Goal: Task Accomplishment & Management: Complete application form

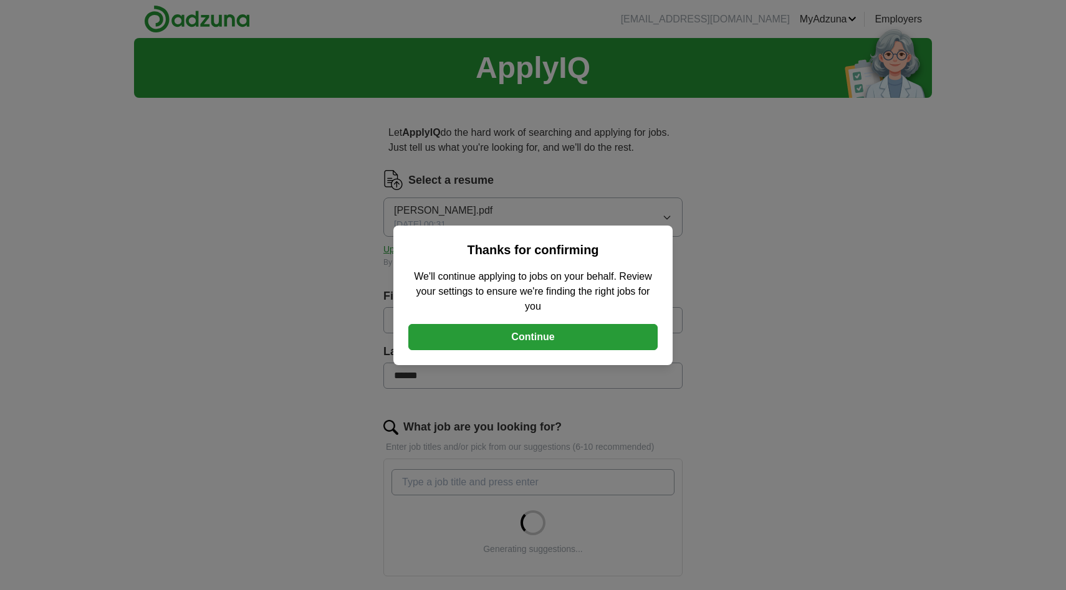
click at [561, 337] on button "Continue" at bounding box center [532, 337] width 249 height 26
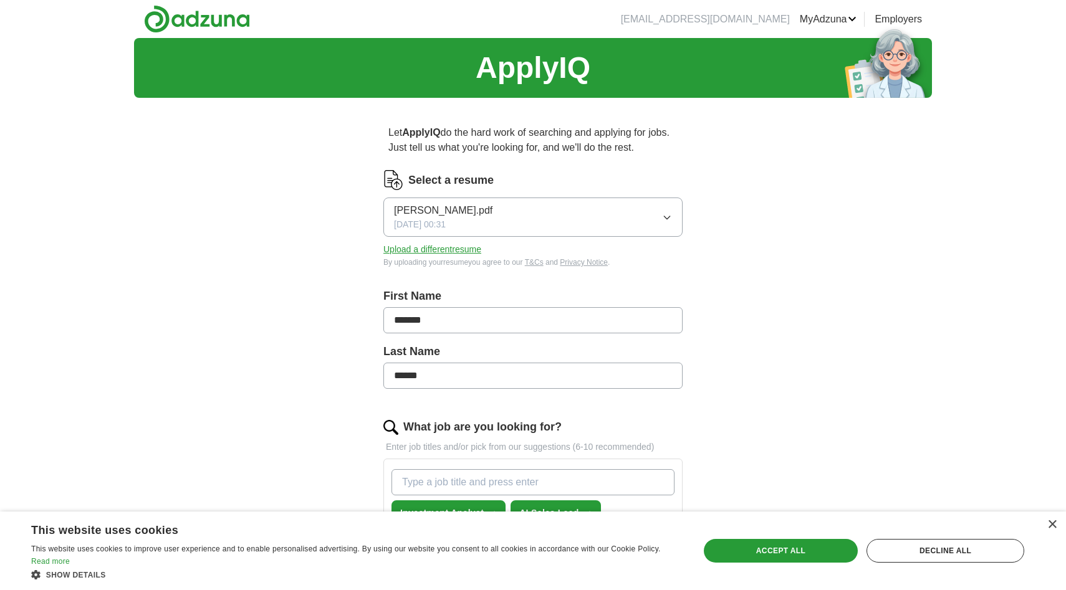
click at [492, 211] on span "[PERSON_NAME].pdf" at bounding box center [443, 210] width 98 height 15
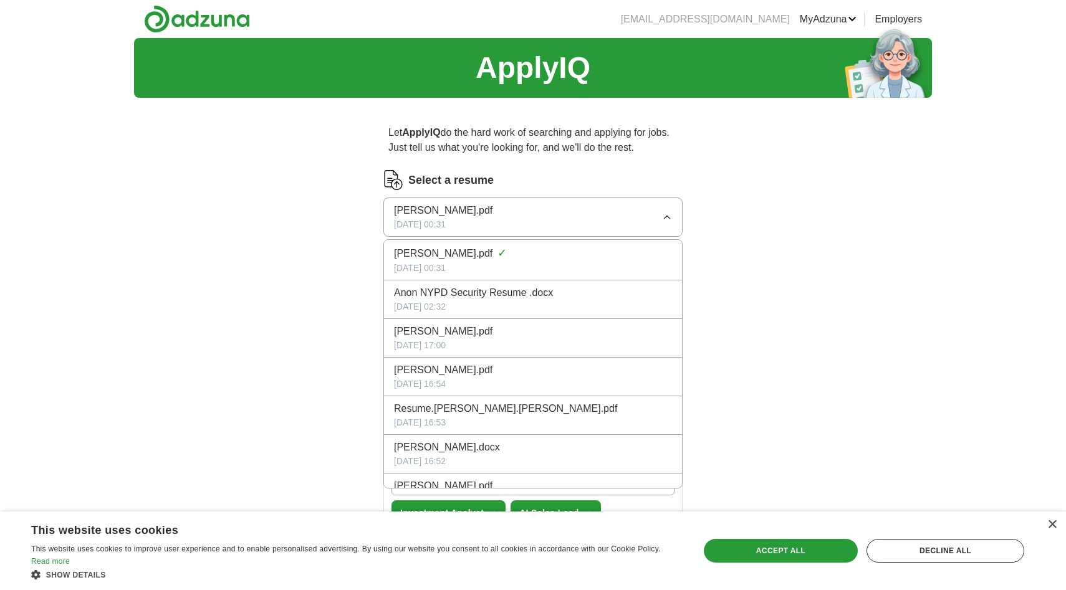
click at [513, 200] on button "[PERSON_NAME].pdf [DATE] 00:31" at bounding box center [532, 217] width 299 height 39
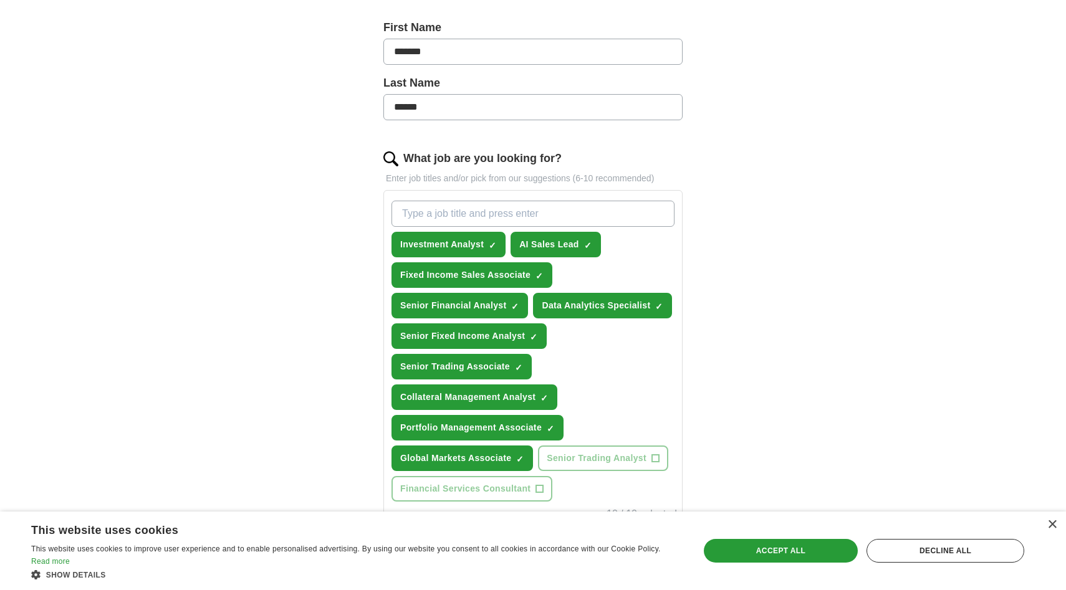
scroll to position [270, 0]
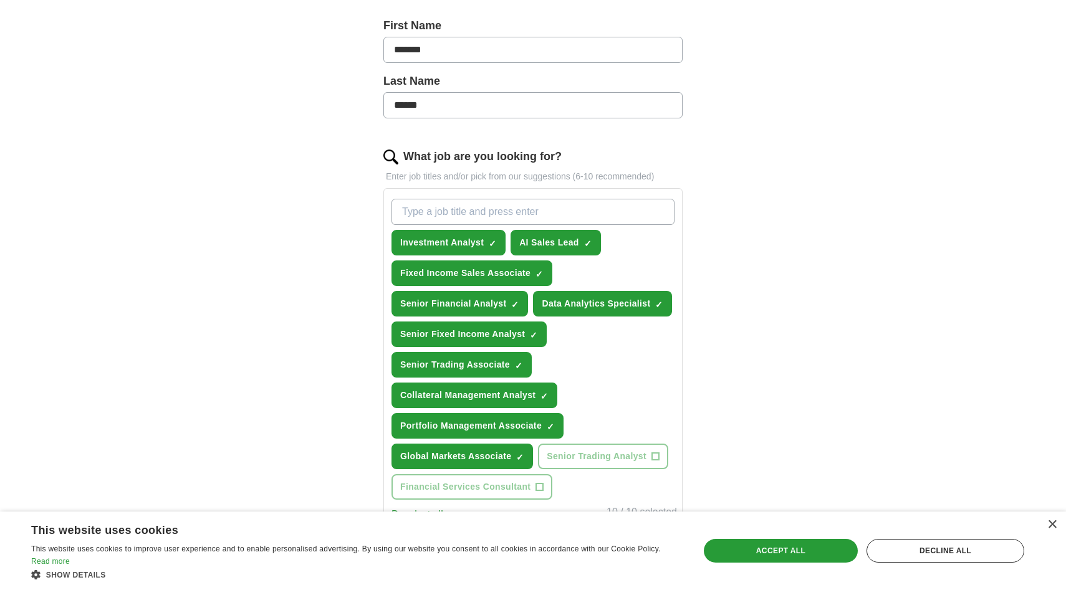
click at [486, 209] on input "What job are you looking for?" at bounding box center [532, 212] width 283 height 26
click at [0, 0] on span "×" at bounding box center [0, 0] width 0 height 0
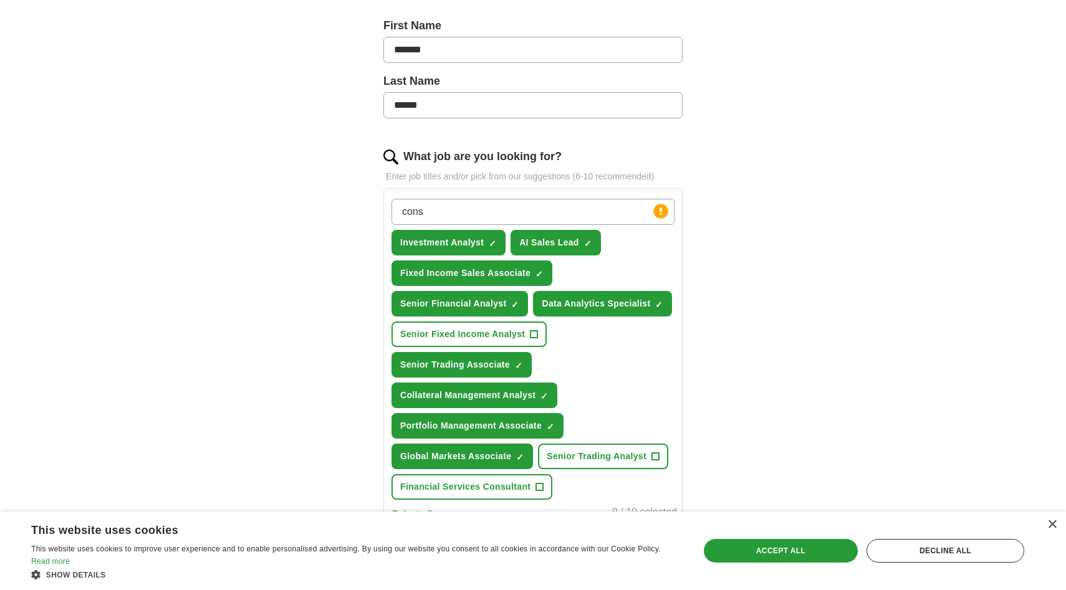
click at [461, 211] on input "cons" at bounding box center [532, 212] width 283 height 26
type input "consult"
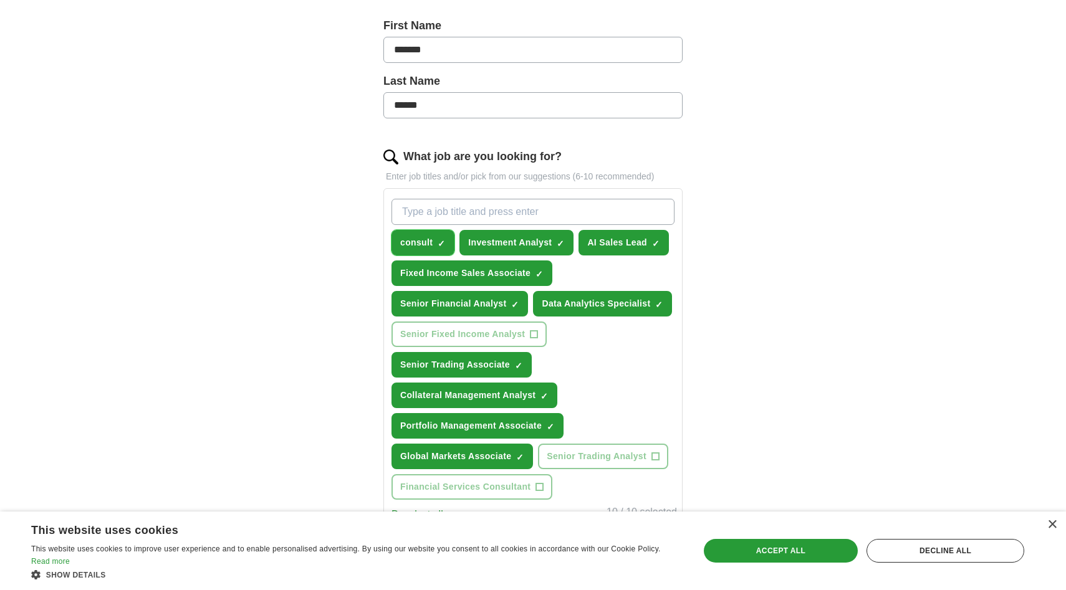
click at [0, 0] on span "×" at bounding box center [0, 0] width 0 height 0
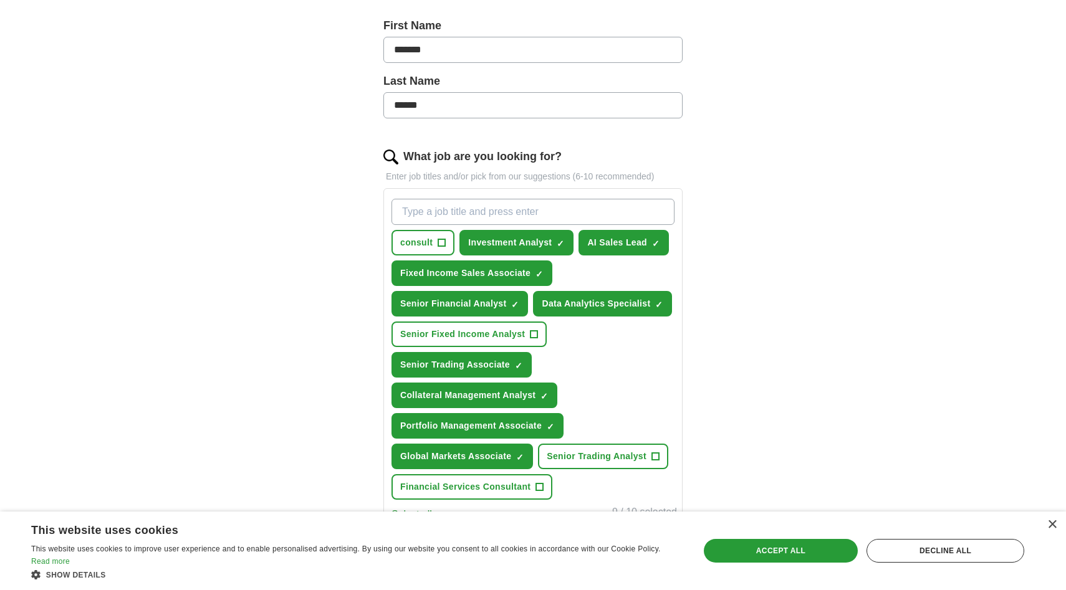
click at [462, 204] on input "What job are you looking for?" at bounding box center [532, 212] width 283 height 26
type input "consultant"
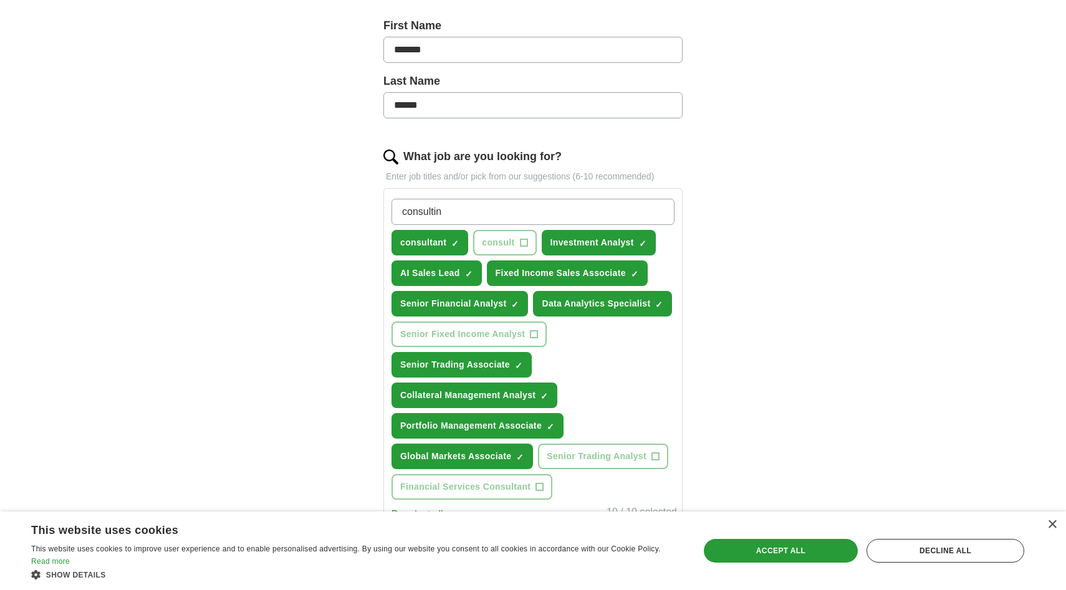
type input "consulting"
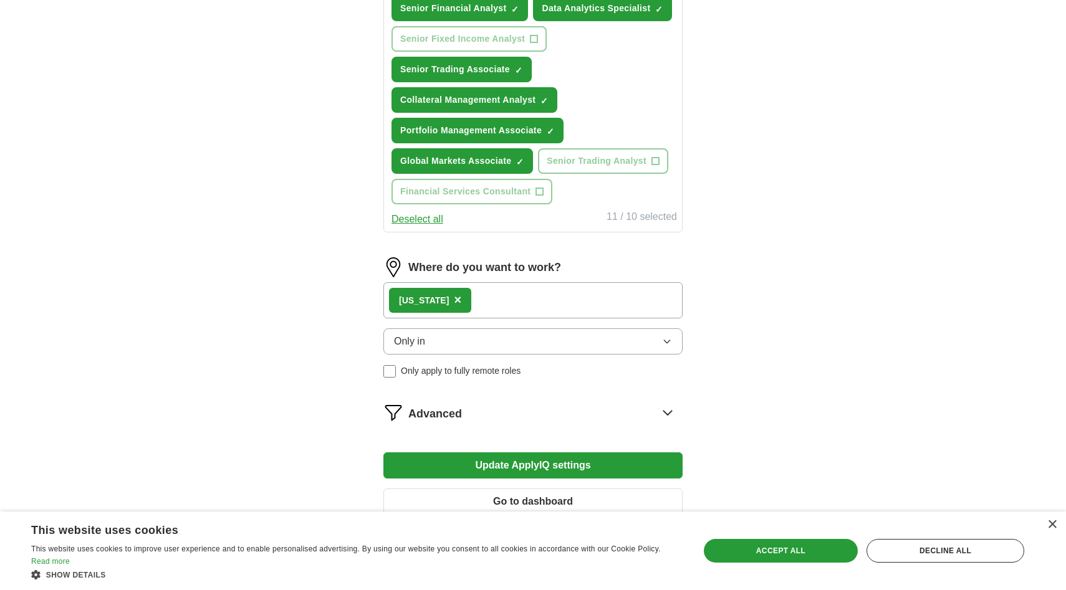
scroll to position [669, 0]
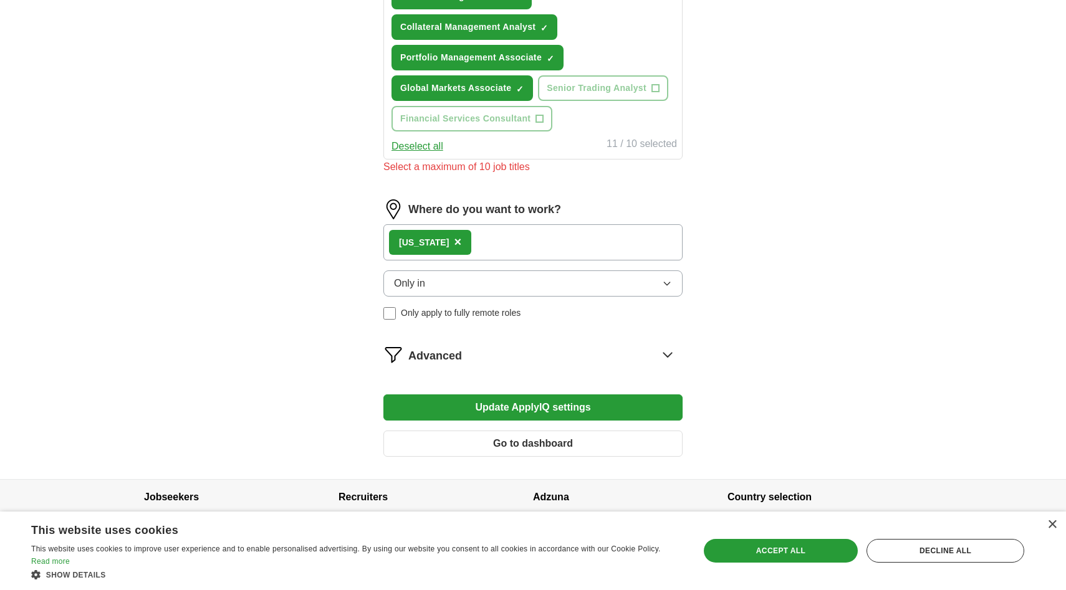
click at [558, 232] on div "[US_STATE] ×" at bounding box center [532, 242] width 299 height 36
click at [538, 241] on div "[US_STATE] ×" at bounding box center [532, 242] width 299 height 36
click at [464, 243] on div "[US_STATE] ×" at bounding box center [532, 242] width 299 height 36
click at [475, 298] on div "Only in Only apply to fully remote roles" at bounding box center [532, 294] width 299 height 49
click at [476, 292] on button "Only in" at bounding box center [532, 283] width 299 height 26
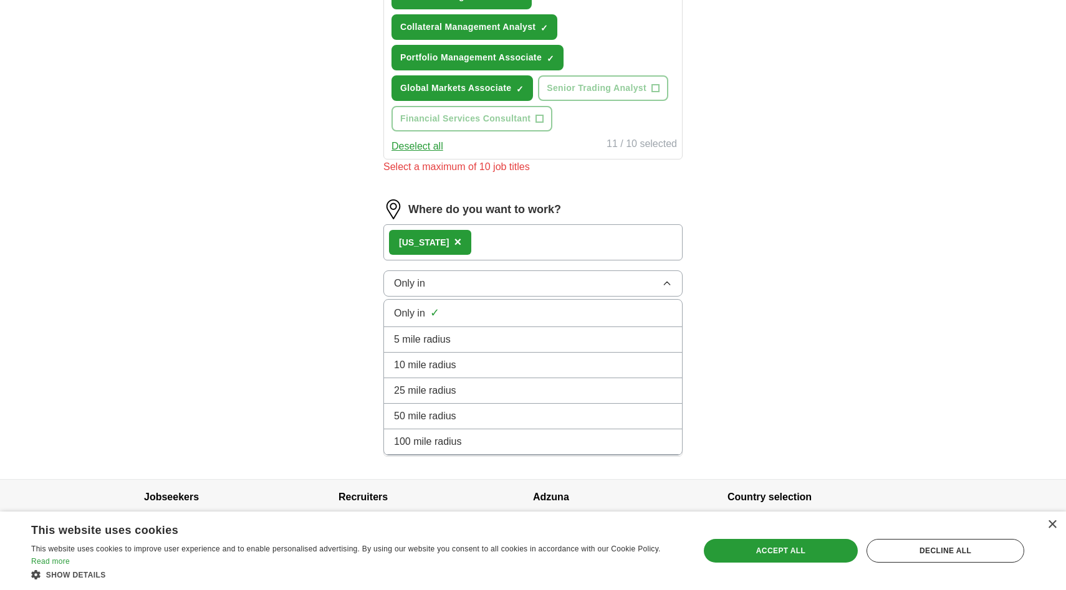
scroll to position [684, 0]
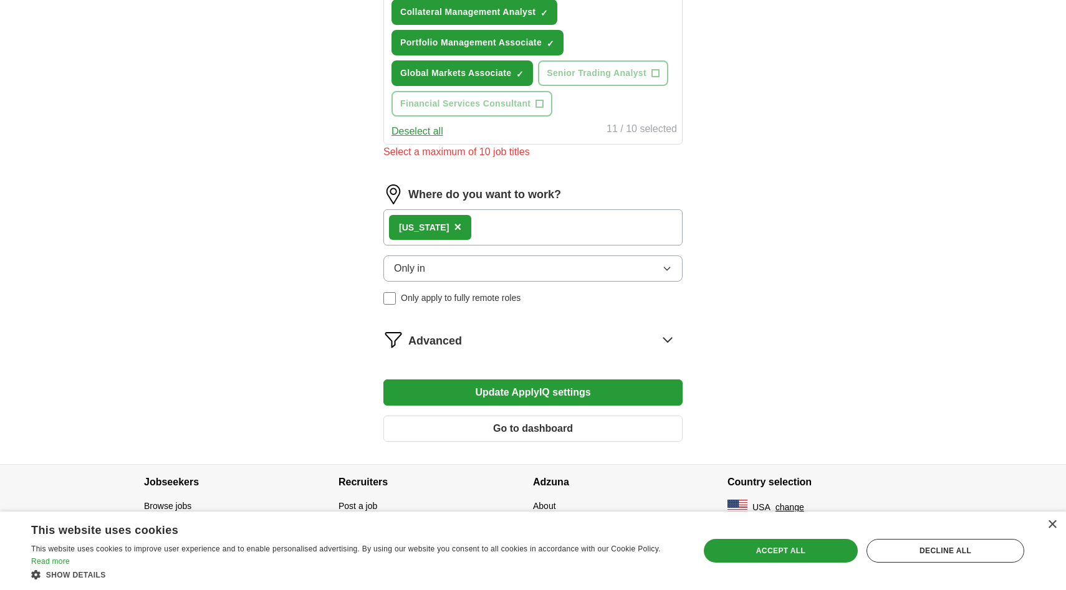
click at [668, 337] on icon at bounding box center [667, 340] width 20 height 20
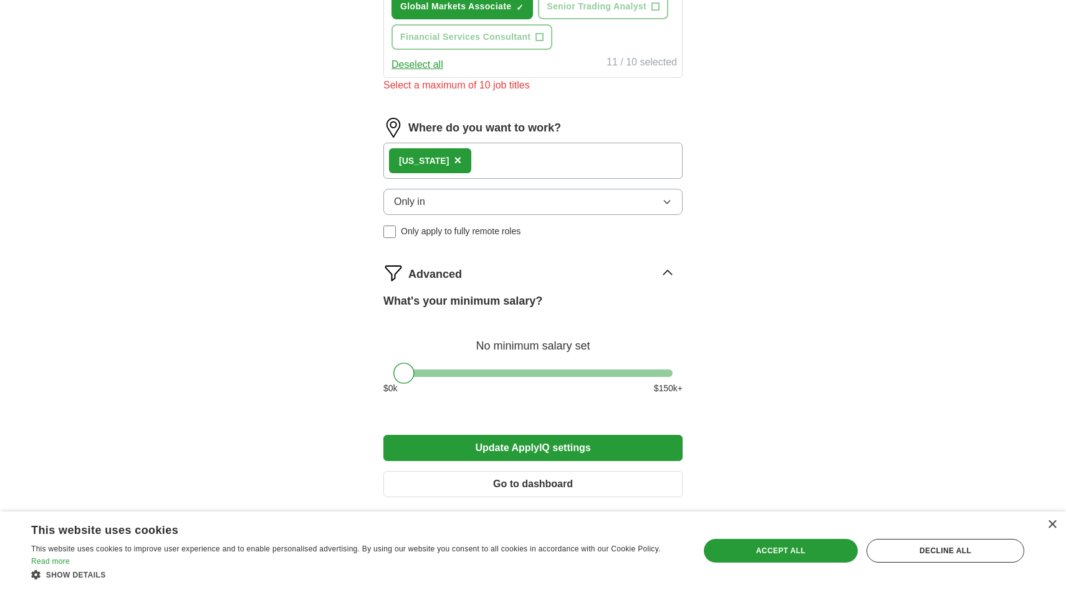
scroll to position [757, 0]
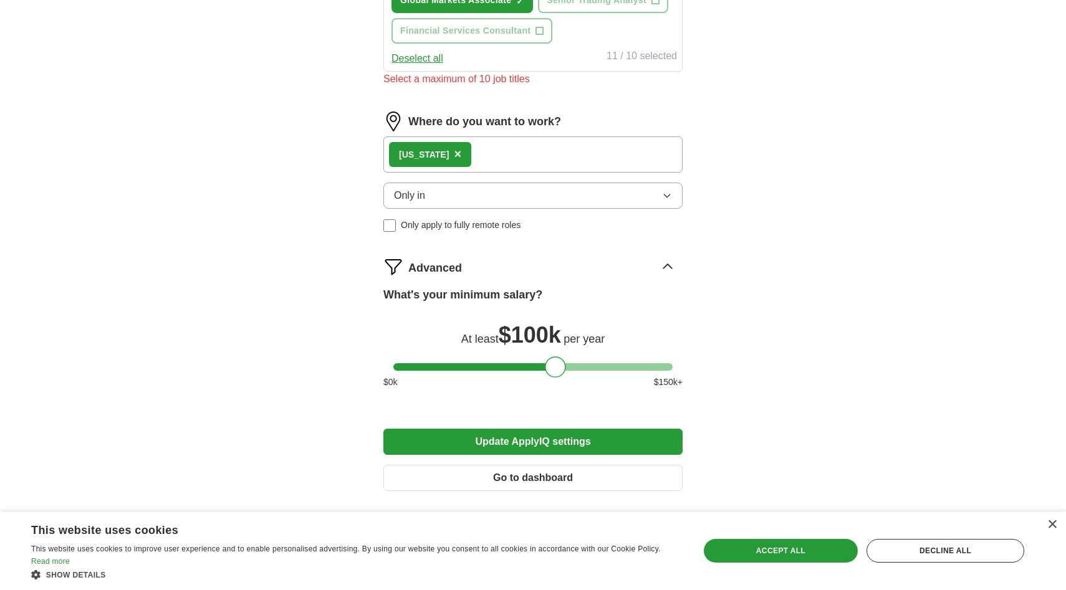
drag, startPoint x: 407, startPoint y: 366, endPoint x: 558, endPoint y: 383, distance: 152.4
click at [558, 383] on div "What's your minimum salary? At least $ 100k per year $ 0 k $ 150 k+" at bounding box center [532, 343] width 299 height 112
click at [682, 196] on button "Only in" at bounding box center [532, 196] width 299 height 26
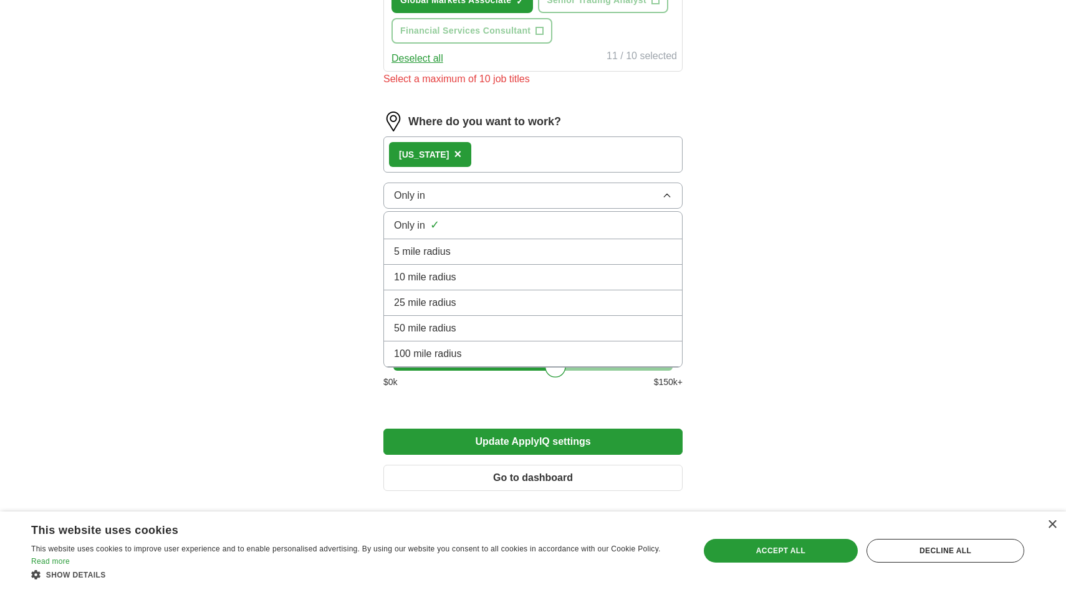
click at [486, 351] on div "100 mile radius" at bounding box center [533, 353] width 278 height 15
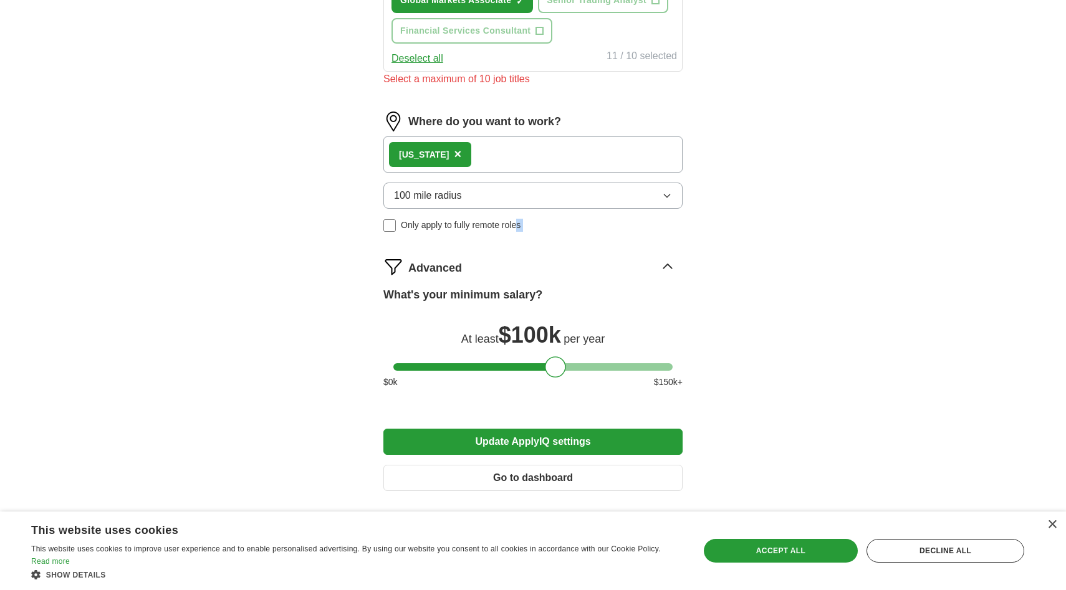
drag, startPoint x: 517, startPoint y: 246, endPoint x: 530, endPoint y: 210, distance: 38.4
click at [637, 198] on button "100 mile radius" at bounding box center [532, 196] width 299 height 26
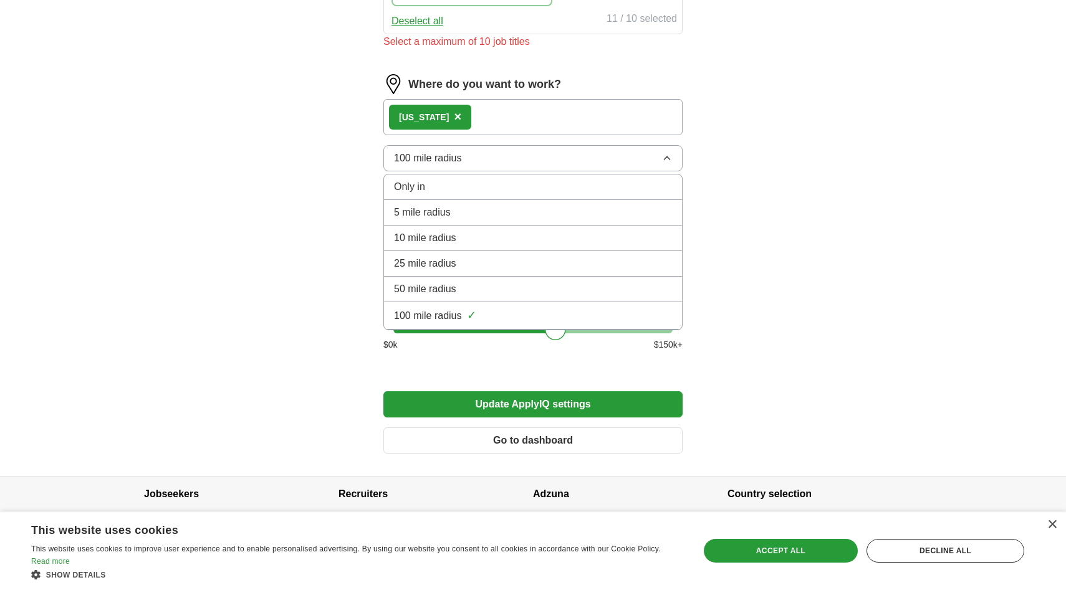
scroll to position [796, 0]
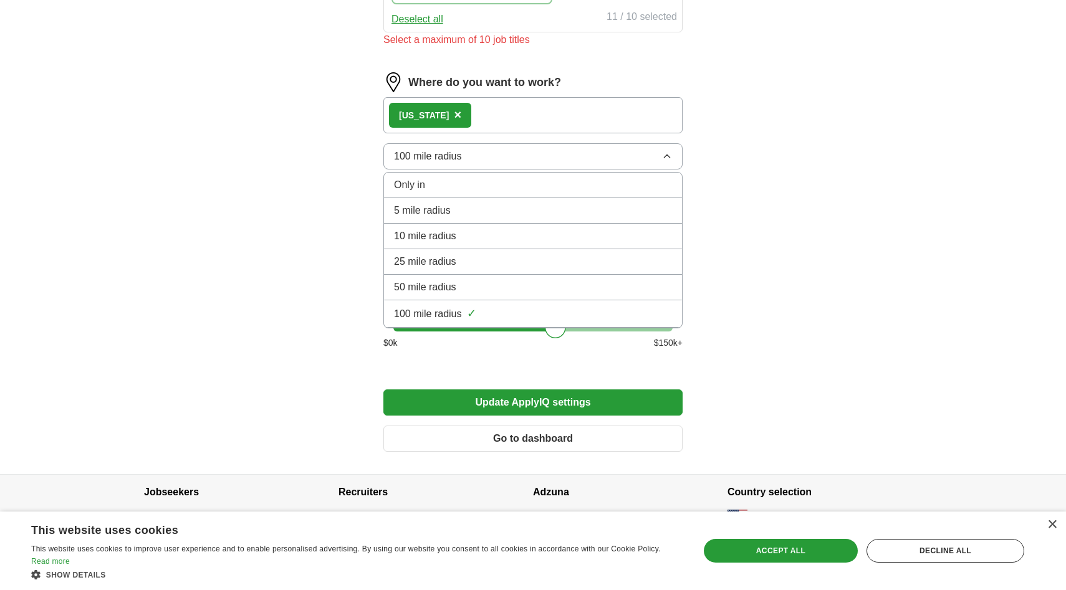
click at [496, 186] on div "Only in" at bounding box center [533, 185] width 278 height 15
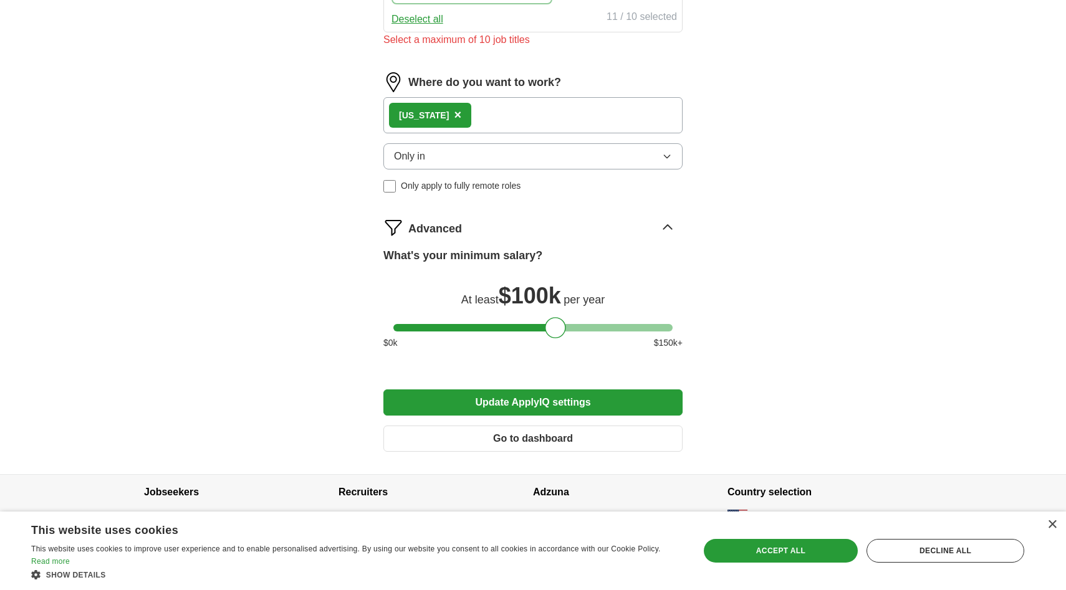
click at [515, 118] on div "[US_STATE] ×" at bounding box center [532, 115] width 299 height 36
click at [463, 111] on div "[US_STATE] ×" at bounding box center [532, 115] width 299 height 36
click at [454, 115] on span "×" at bounding box center [457, 115] width 7 height 14
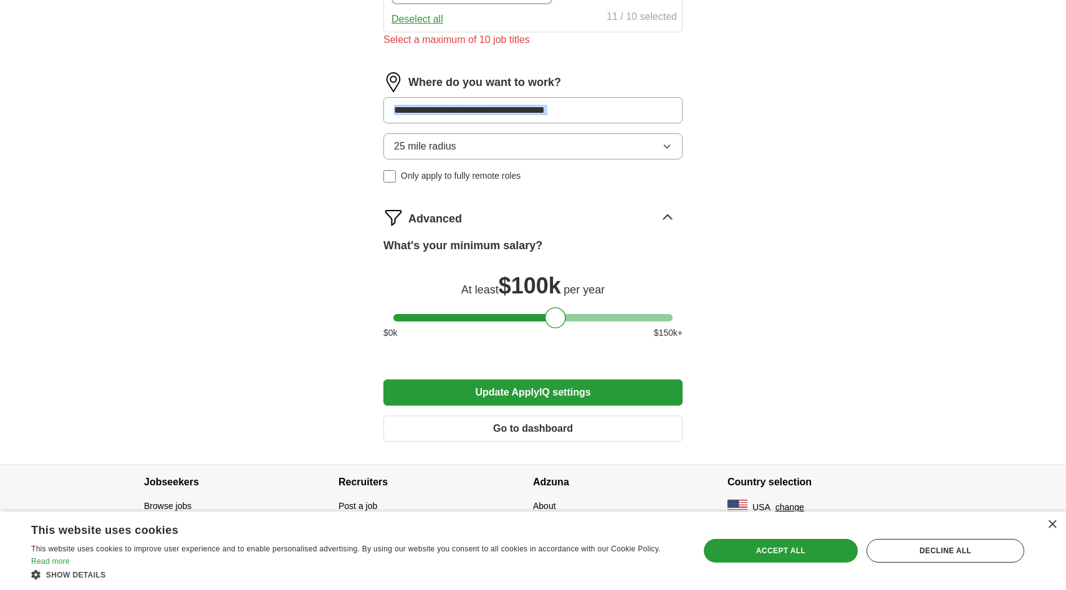
click at [437, 115] on input at bounding box center [532, 110] width 299 height 26
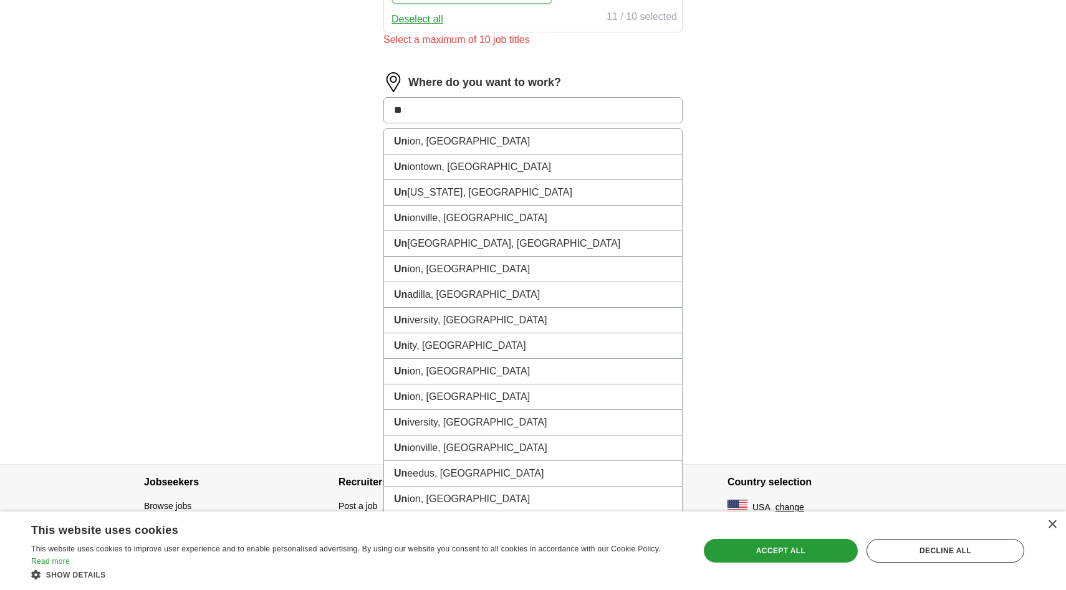
type input "*"
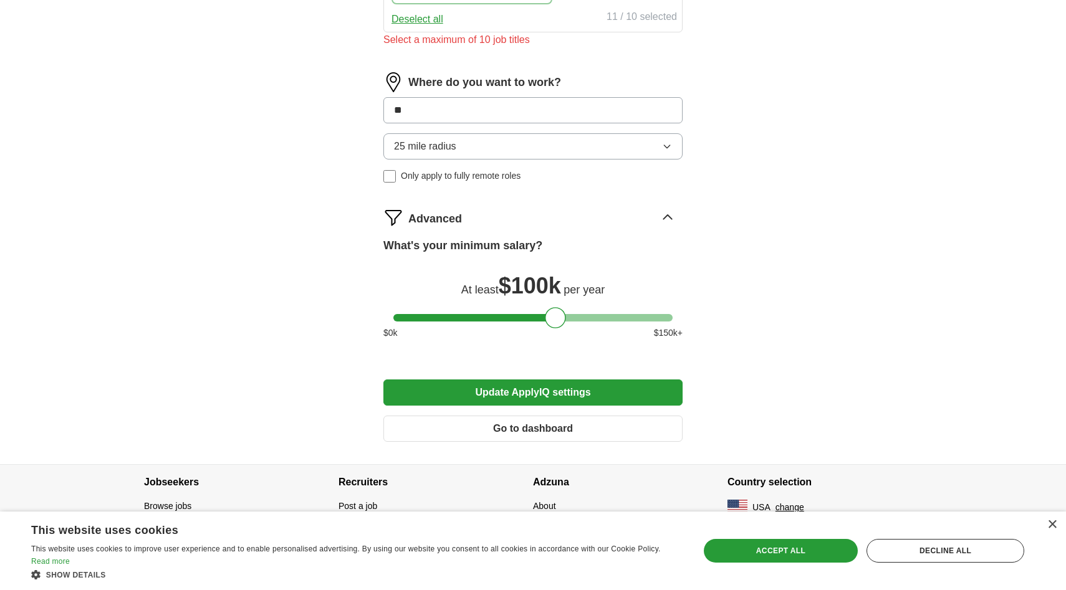
type input "***"
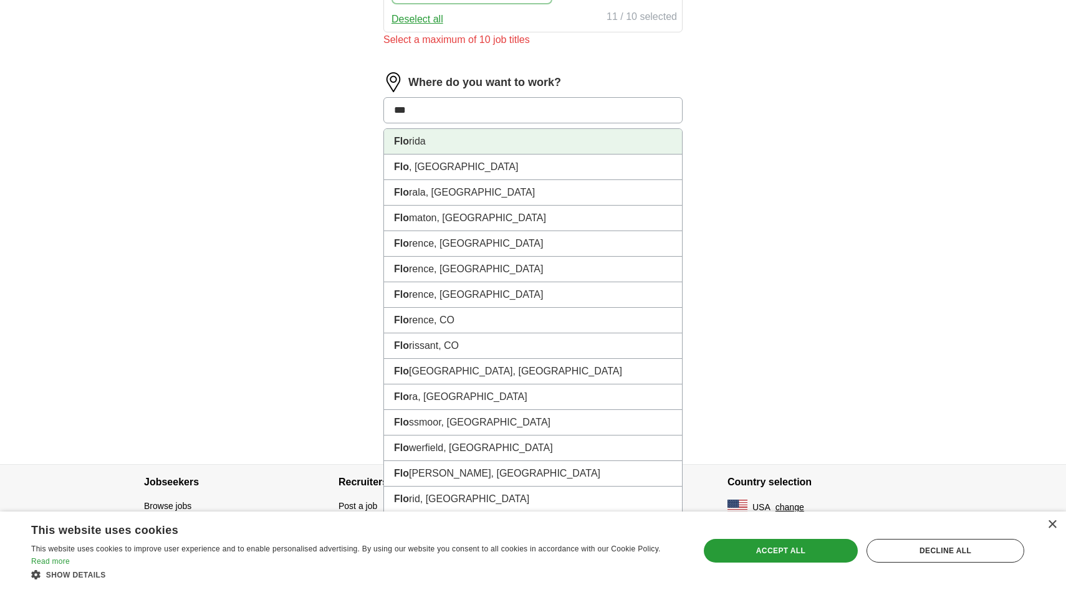
click at [410, 144] on li "[PERSON_NAME]" at bounding box center [533, 142] width 298 height 26
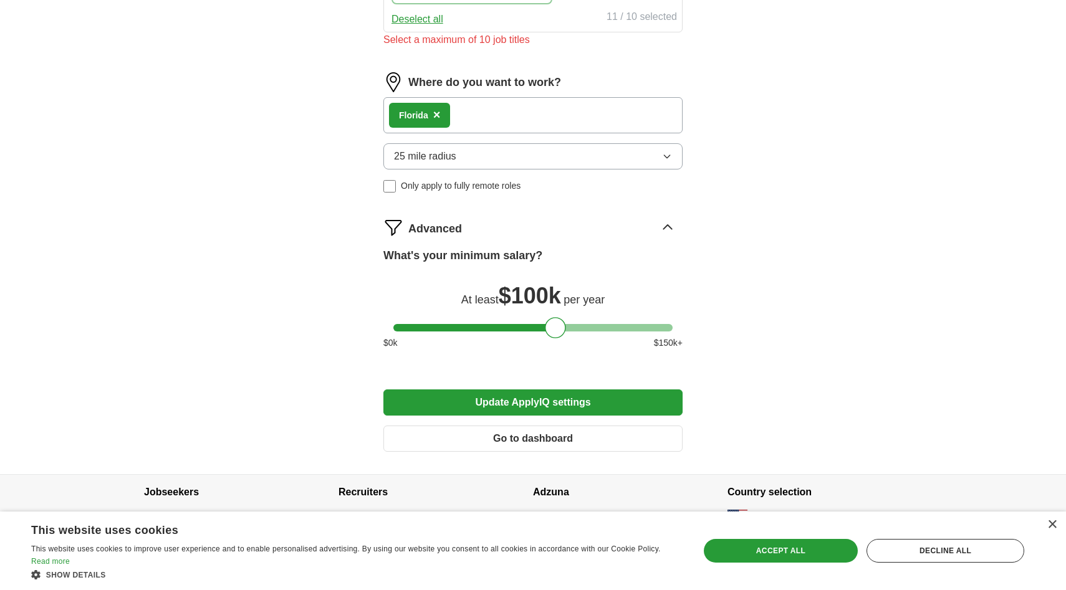
click at [480, 118] on div "[PERSON_NAME] ×" at bounding box center [532, 115] width 299 height 36
click at [468, 174] on div "25 mile radius Only apply to fully remote roles" at bounding box center [532, 167] width 299 height 49
click at [480, 158] on button "25 mile radius" at bounding box center [532, 156] width 299 height 26
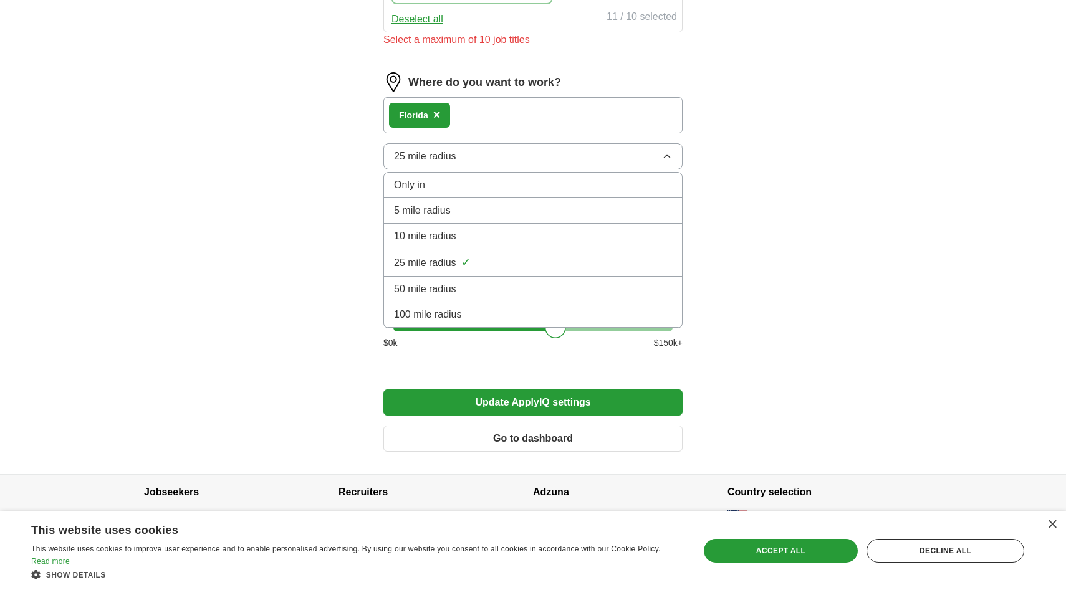
scroll to position [806, 0]
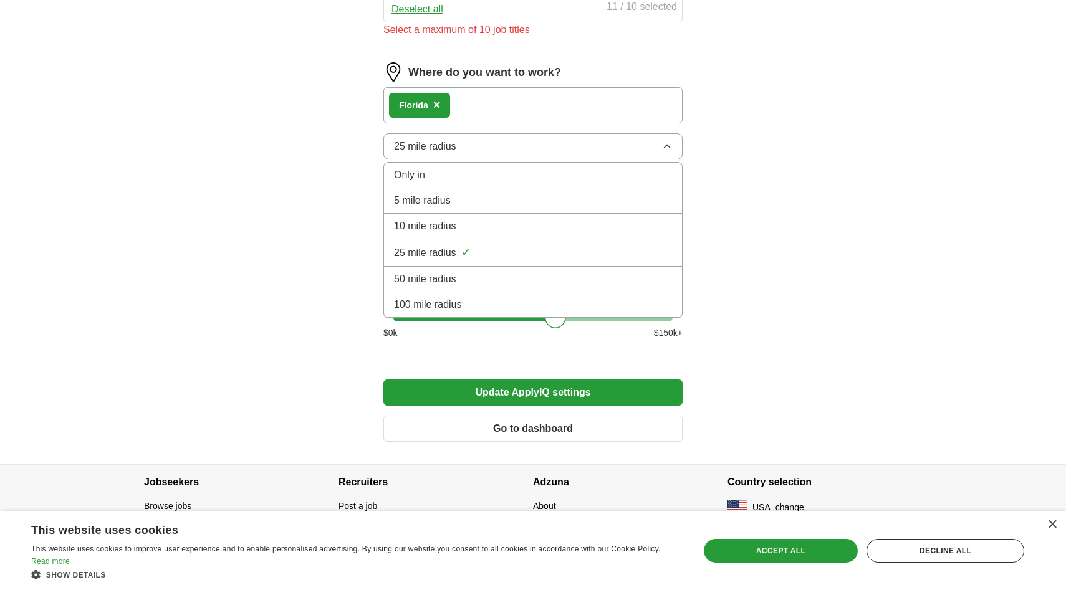
click at [441, 297] on span "100 mile radius" at bounding box center [428, 304] width 68 height 15
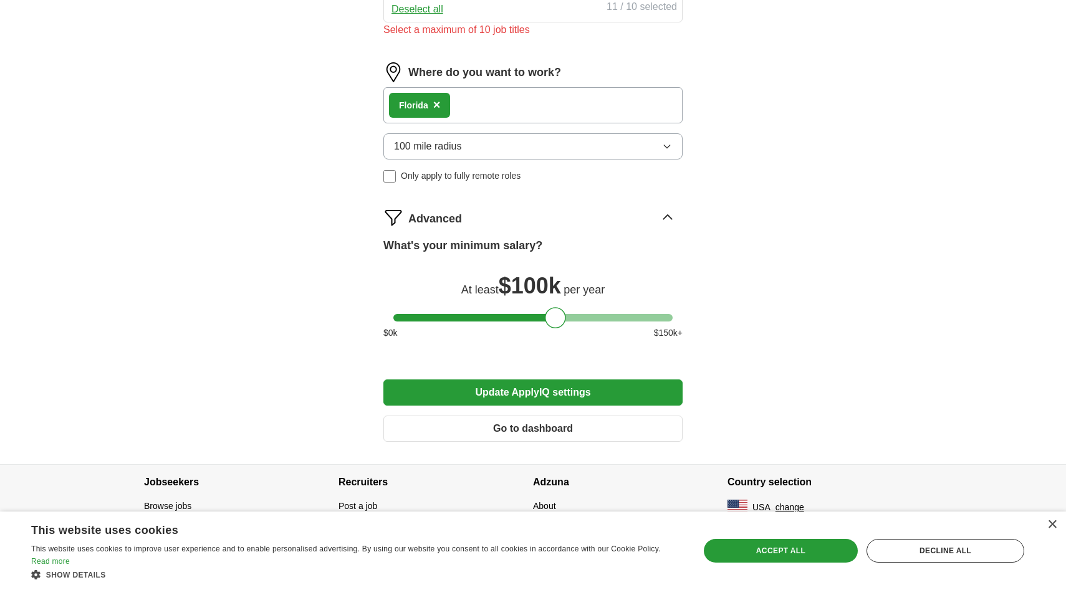
click at [525, 179] on label "Only apply to fully remote roles" at bounding box center [532, 176] width 299 height 13
click at [520, 102] on div "[PERSON_NAME] ×" at bounding box center [532, 105] width 299 height 36
click at [508, 148] on button "100 mile radius" at bounding box center [532, 146] width 299 height 26
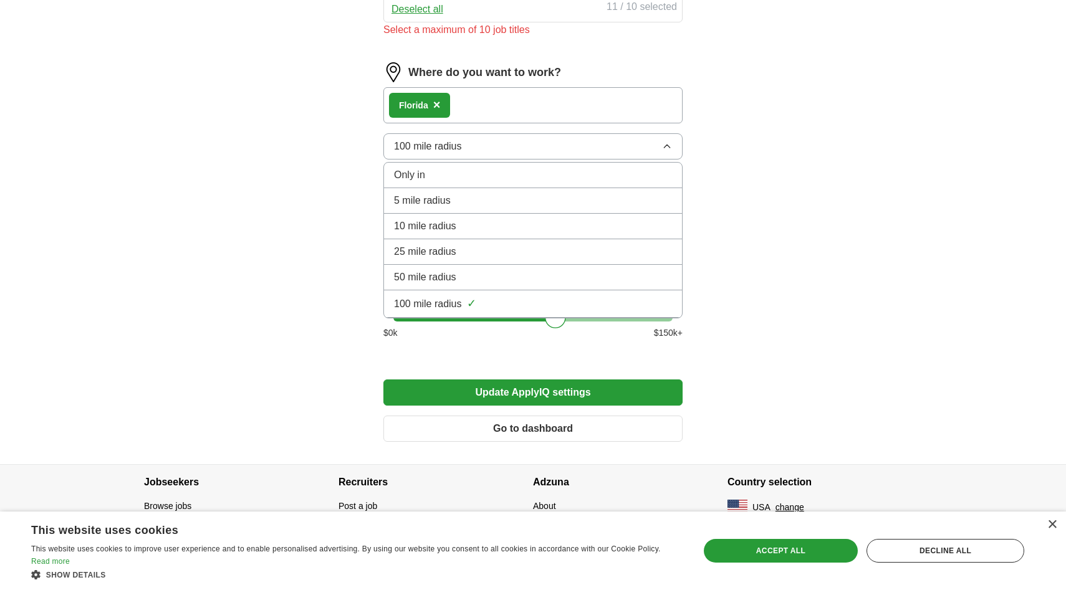
click at [493, 169] on div "Only in" at bounding box center [533, 175] width 278 height 15
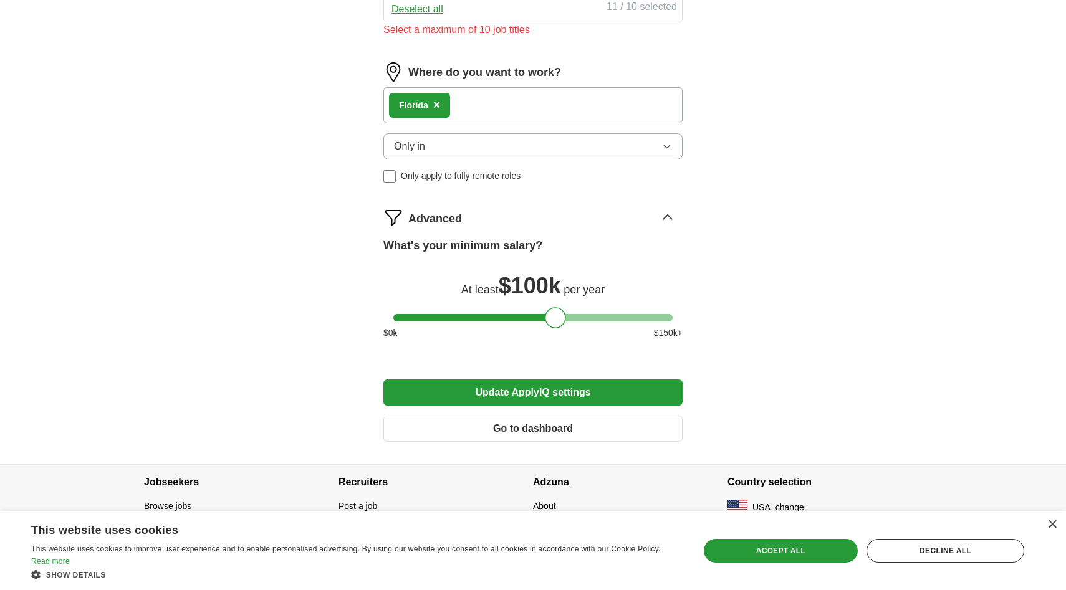
click at [493, 170] on span "Only apply to fully remote roles" at bounding box center [461, 176] width 120 height 13
click at [489, 165] on div "Select radius Only apply to fully remote roles" at bounding box center [532, 157] width 299 height 49
click at [487, 170] on span "Only apply to fully remote roles" at bounding box center [461, 176] width 120 height 13
click at [441, 145] on button "Only in" at bounding box center [532, 146] width 299 height 26
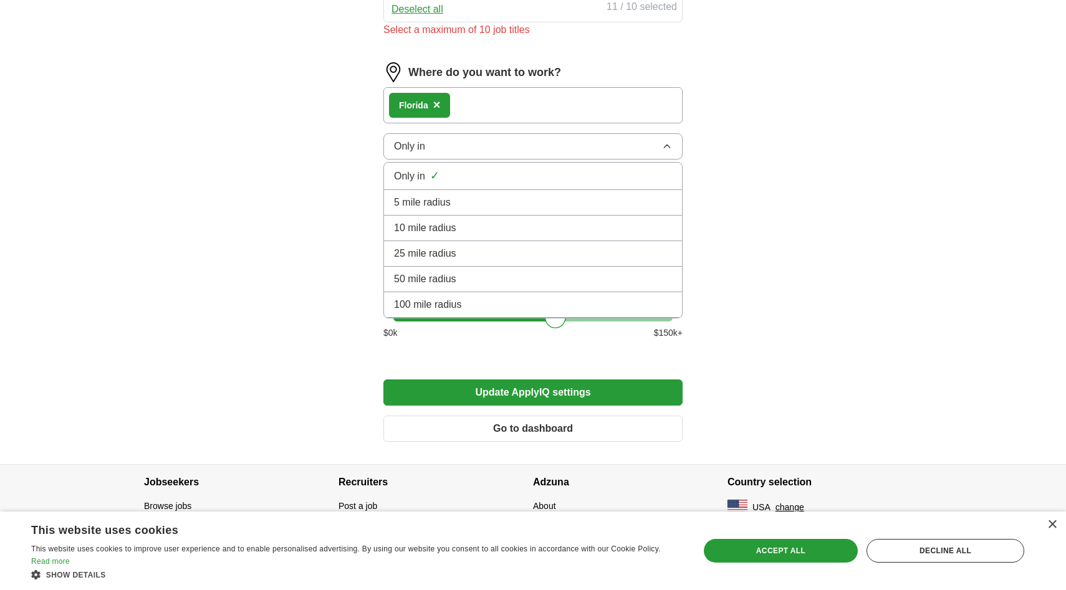
click at [442, 303] on span "100 mile radius" at bounding box center [428, 304] width 68 height 15
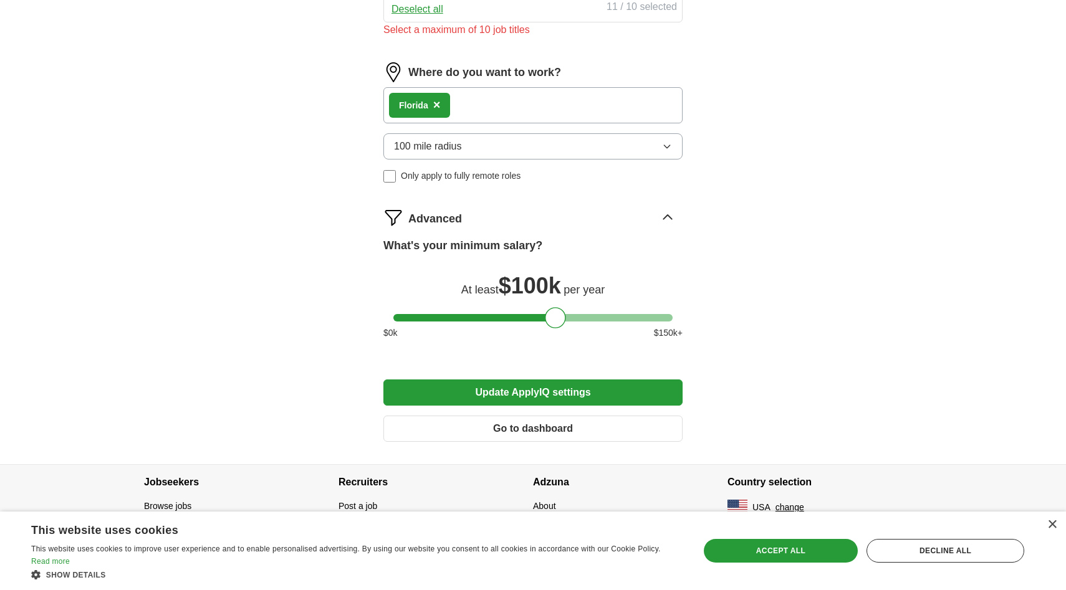
click at [556, 394] on button "Update ApplyIQ settings" at bounding box center [532, 393] width 299 height 26
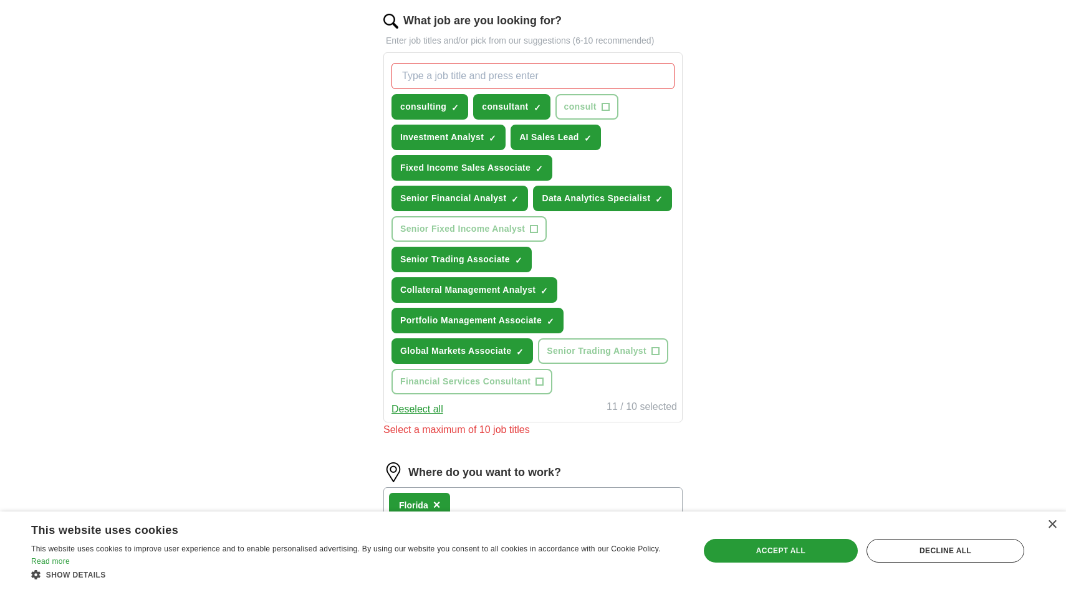
scroll to position [406, 0]
click at [0, 0] on span "×" at bounding box center [0, 0] width 0 height 0
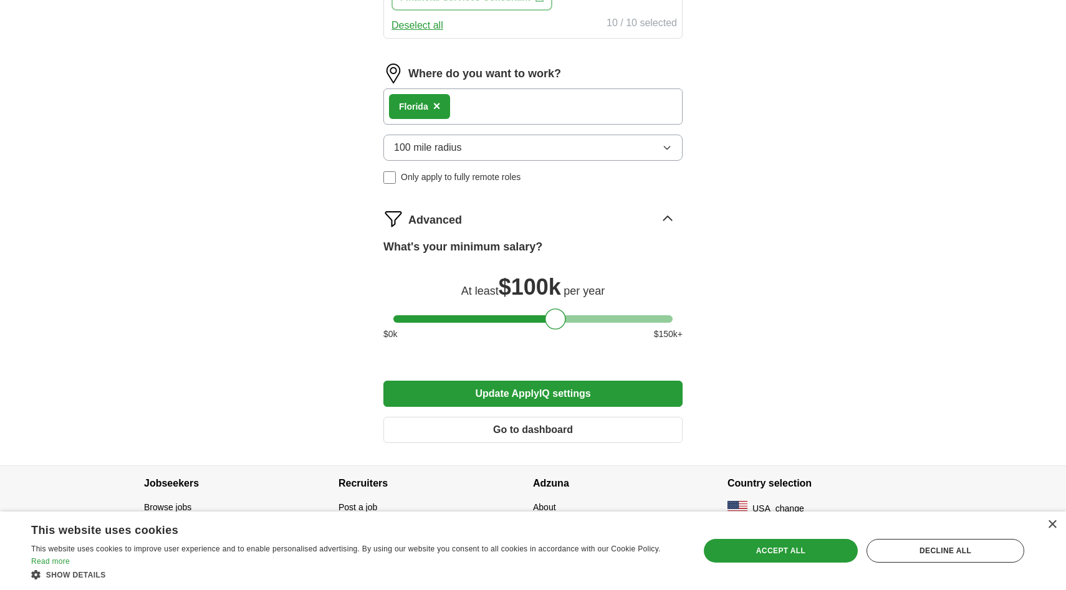
scroll to position [791, 0]
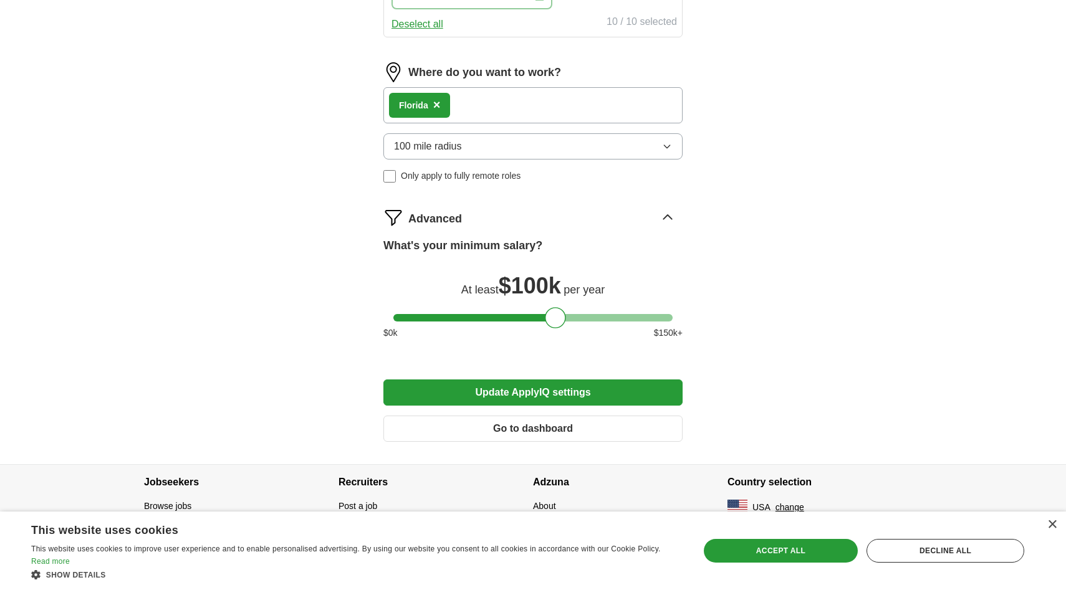
click at [583, 397] on button "Update ApplyIQ settings" at bounding box center [532, 393] width 299 height 26
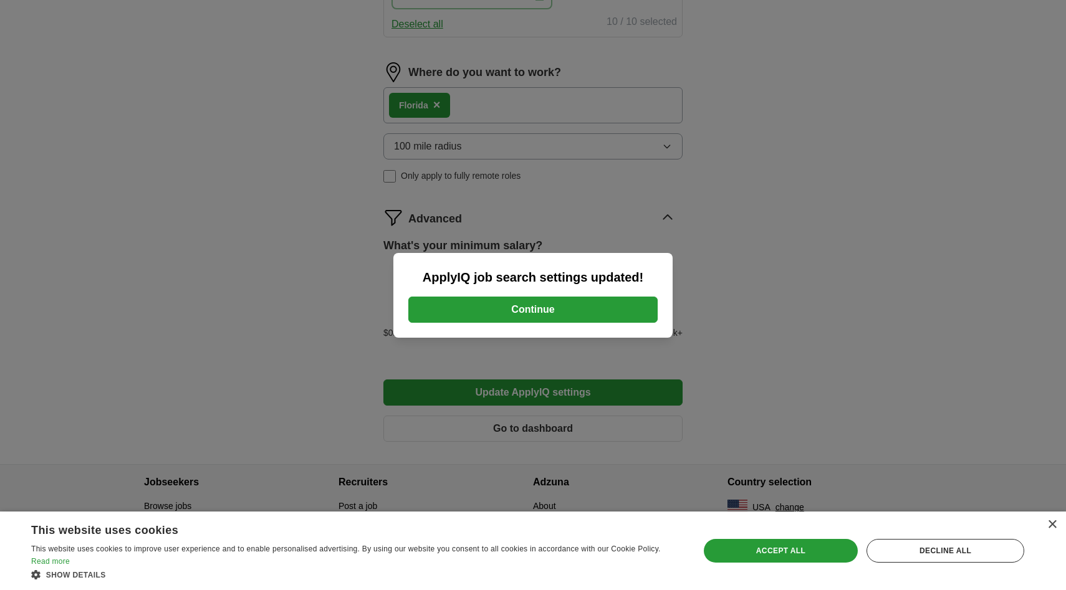
click at [578, 308] on button "Continue" at bounding box center [532, 310] width 249 height 26
